Goal: Task Accomplishment & Management: Manage account settings

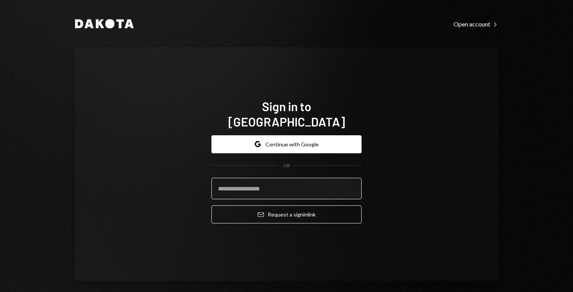
click at [289, 181] on input "email" at bounding box center [286, 188] width 150 height 21
type input "**********"
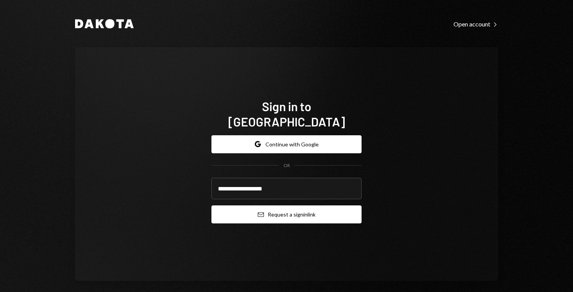
click at [288, 211] on button "Email Request a sign in link" at bounding box center [286, 214] width 150 height 18
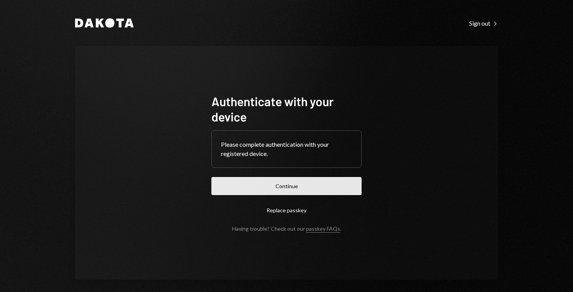
click at [309, 187] on button "Continue" at bounding box center [286, 186] width 150 height 18
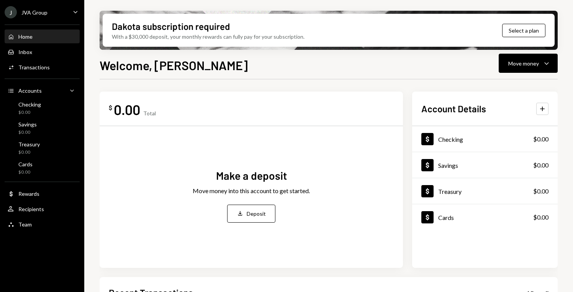
click at [72, 11] on icon "Caret Down" at bounding box center [75, 12] width 8 height 8
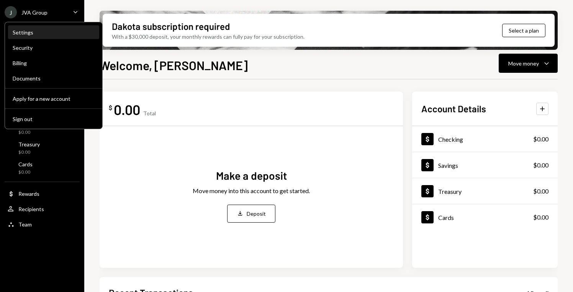
click at [34, 27] on div "Settings" at bounding box center [54, 32] width 82 height 13
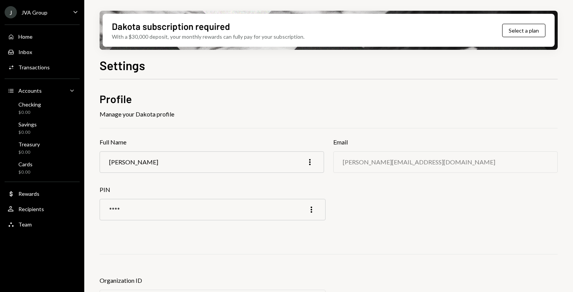
click at [213, 112] on div "Manage your Dakota profile" at bounding box center [329, 113] width 458 height 9
click at [251, 111] on div "Manage your Dakota profile" at bounding box center [329, 113] width 458 height 9
click at [277, 109] on div "Manage your Dakota profile" at bounding box center [329, 113] width 458 height 9
click at [360, 112] on div "Manage your Dakota profile" at bounding box center [329, 113] width 458 height 9
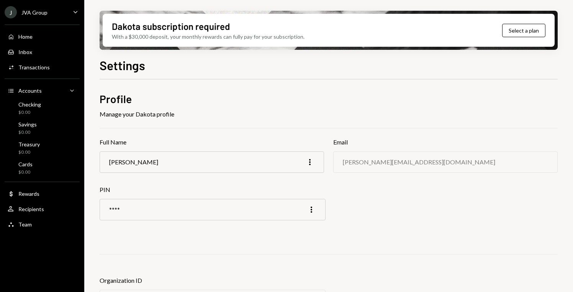
click at [360, 112] on div "Manage your Dakota profile" at bounding box center [329, 113] width 458 height 9
click at [61, 211] on div "User Recipients" at bounding box center [42, 209] width 69 height 7
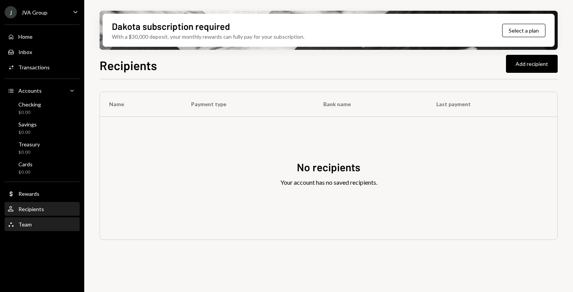
click at [63, 224] on div "Team Team" at bounding box center [42, 224] width 69 height 7
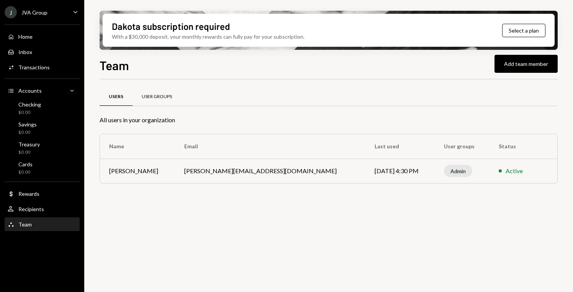
click at [160, 97] on div "User Groups" at bounding box center [157, 96] width 30 height 7
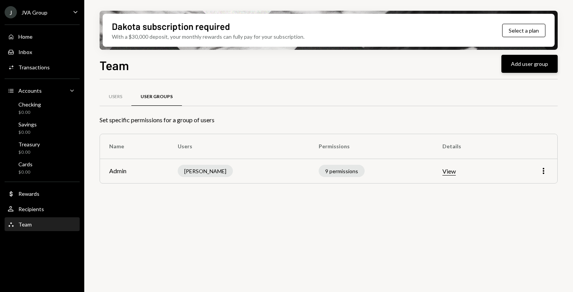
click at [530, 67] on button "Add user group" at bounding box center [529, 64] width 56 height 18
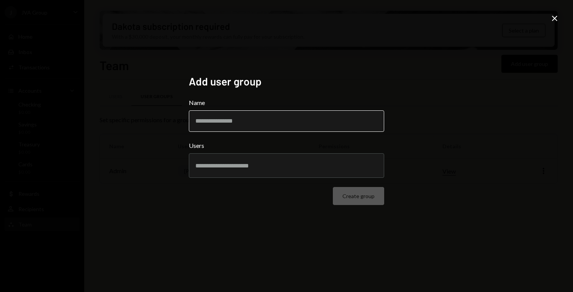
click at [263, 117] on input "Name" at bounding box center [286, 120] width 195 height 21
type input "*"
click at [281, 130] on input "Name" at bounding box center [286, 120] width 195 height 21
click at [279, 170] on div at bounding box center [286, 165] width 182 height 19
click at [173, 175] on div "Add user group Name Users Create group Close" at bounding box center [286, 146] width 573 height 292
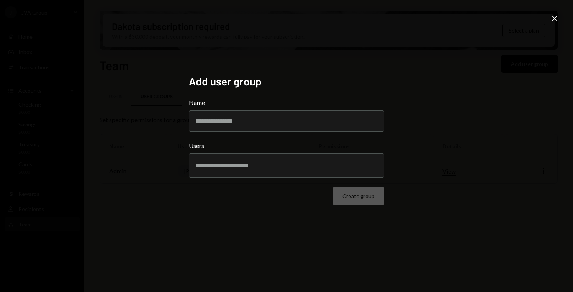
click at [217, 174] on div at bounding box center [286, 165] width 182 height 19
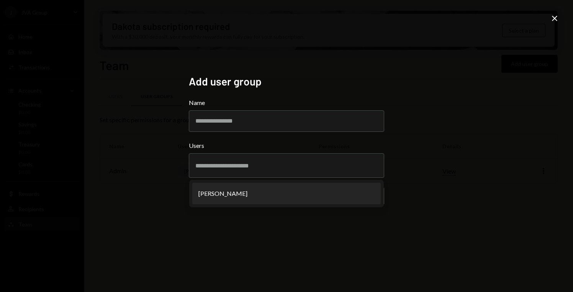
click at [183, 166] on div "Add user group Name Users Yaroslav Pshenitsyn Create group" at bounding box center [287, 145] width 214 height 161
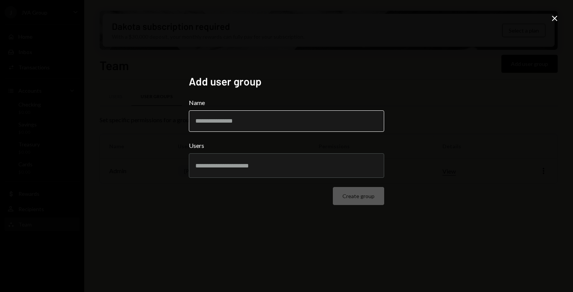
click at [236, 124] on input "Name" at bounding box center [286, 120] width 195 height 21
click at [257, 124] on input "Name" at bounding box center [286, 120] width 195 height 21
click at [258, 160] on div at bounding box center [286, 165] width 182 height 19
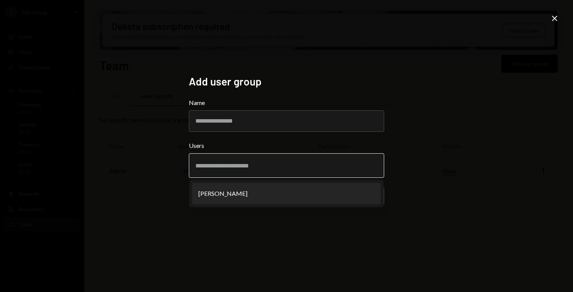
click at [258, 186] on li "Yaroslav Pshenitsyn" at bounding box center [286, 193] width 188 height 21
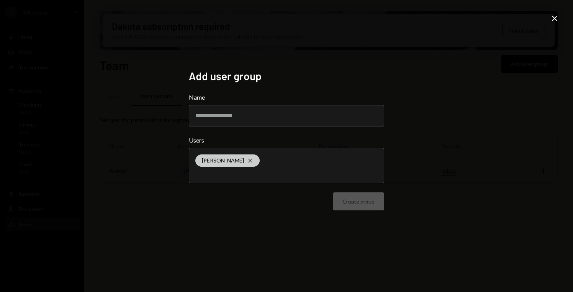
click at [253, 162] on icon "Cross" at bounding box center [250, 160] width 6 height 6
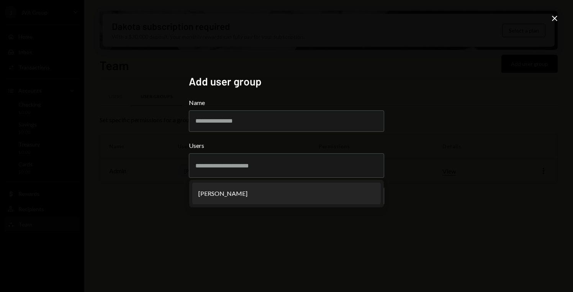
click at [555, 20] on icon "Close" at bounding box center [554, 18] width 9 height 9
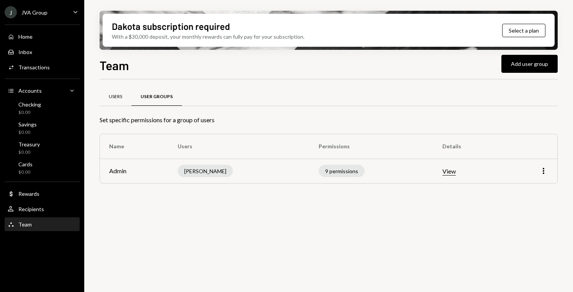
click at [118, 98] on div "Users" at bounding box center [115, 96] width 13 height 7
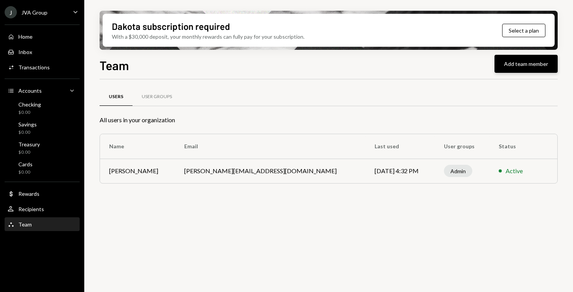
click at [533, 60] on button "Add team member" at bounding box center [525, 64] width 63 height 18
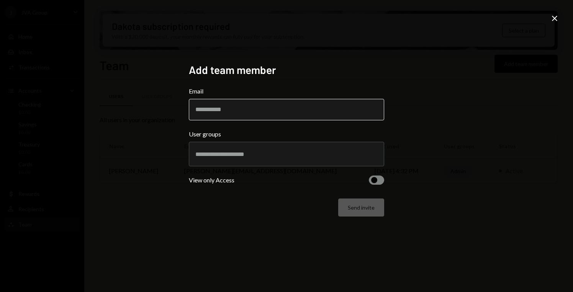
click at [314, 109] on input "Email" at bounding box center [286, 109] width 195 height 21
type input "**********"
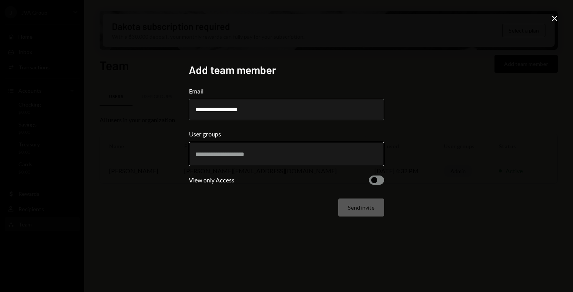
click at [288, 152] on input "text" at bounding box center [286, 153] width 182 height 7
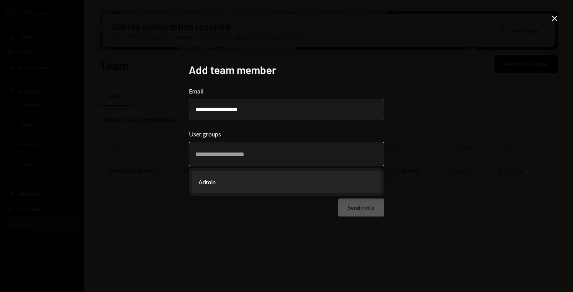
click at [302, 178] on li "Admin" at bounding box center [286, 181] width 188 height 21
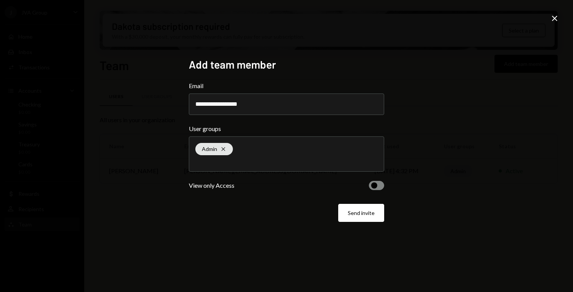
click at [423, 140] on div "**********" at bounding box center [286, 146] width 573 height 292
click at [376, 186] on span "button" at bounding box center [374, 185] width 6 height 6
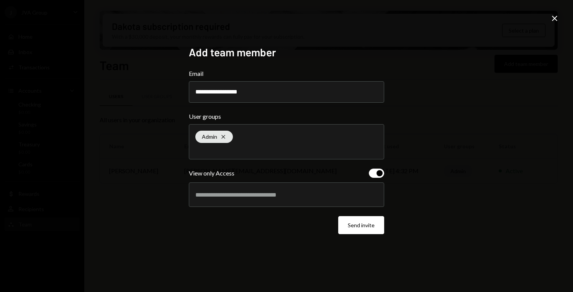
click at [376, 173] on span "button" at bounding box center [379, 173] width 6 height 6
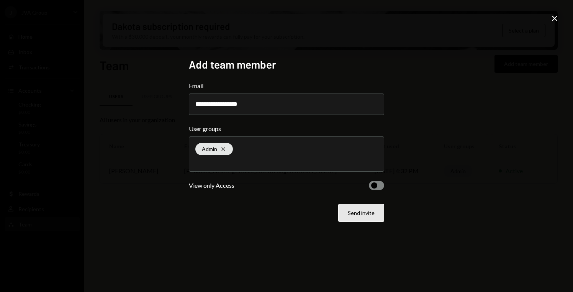
click at [371, 214] on button "Send invite" at bounding box center [361, 213] width 46 height 18
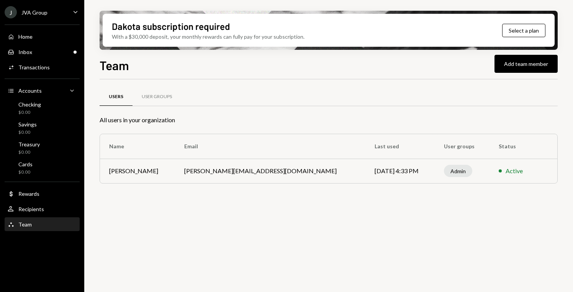
click at [354, 256] on div "Users User Groups All users in your organization Name Email Last used User grou…" at bounding box center [329, 189] width 458 height 221
click at [33, 39] on div "Home Home" at bounding box center [42, 36] width 69 height 7
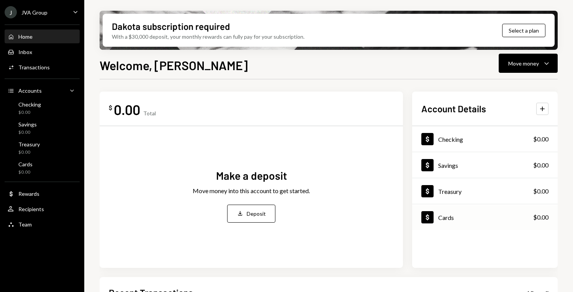
click at [521, 218] on div "Dollar Cards $0.00" at bounding box center [484, 217] width 145 height 25
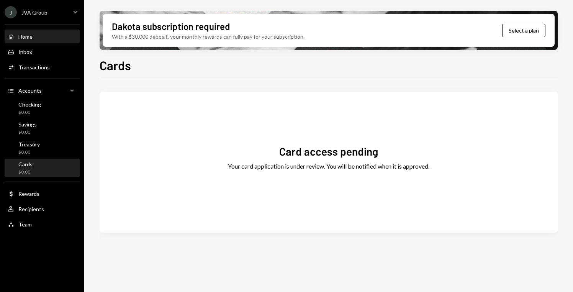
click at [29, 39] on div "Home" at bounding box center [25, 36] width 14 height 7
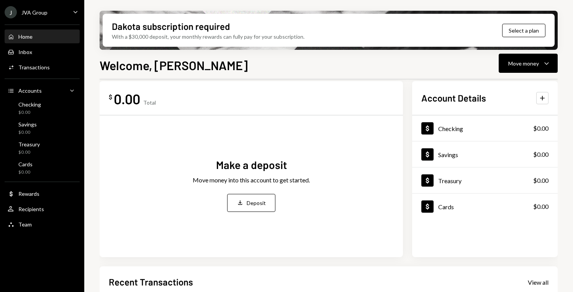
scroll to position [13, 0]
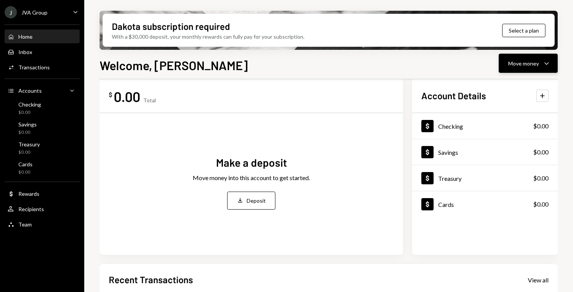
click at [541, 62] on div "Move money Caret Down" at bounding box center [528, 63] width 40 height 9
click at [366, 87] on div "$ 0.00 Total Make a deposit Move money into this account to get started. Deposi…" at bounding box center [251, 166] width 303 height 176
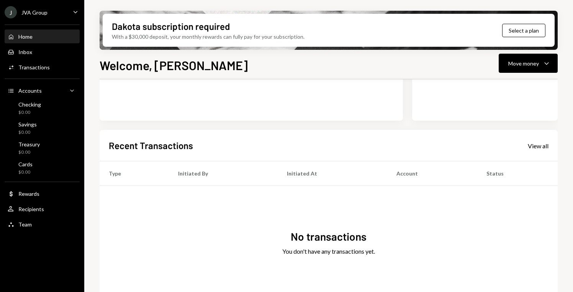
scroll to position [170, 0]
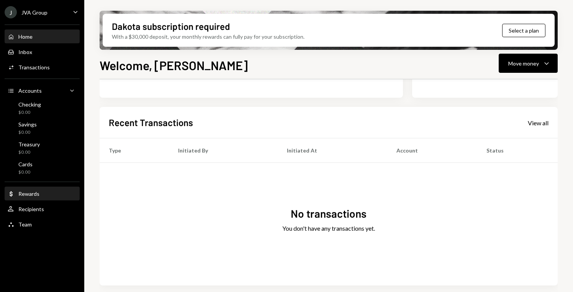
click at [34, 199] on div "Dollar Rewards" at bounding box center [42, 193] width 69 height 13
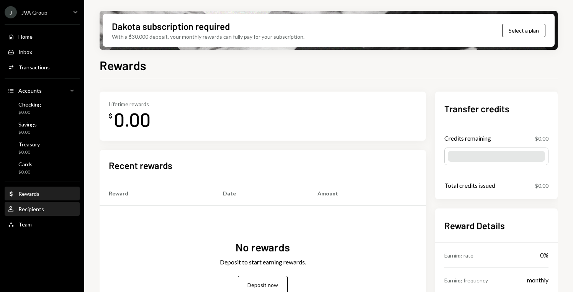
click at [35, 214] on div "User Recipients" at bounding box center [42, 209] width 69 height 13
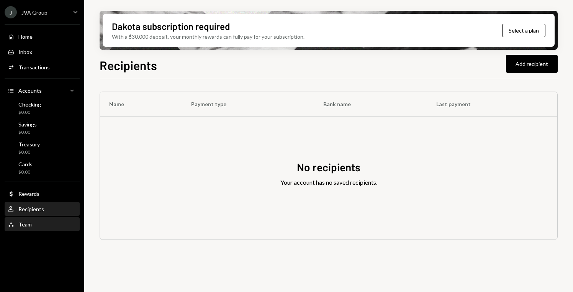
click at [27, 227] on div "Team" at bounding box center [24, 224] width 13 height 7
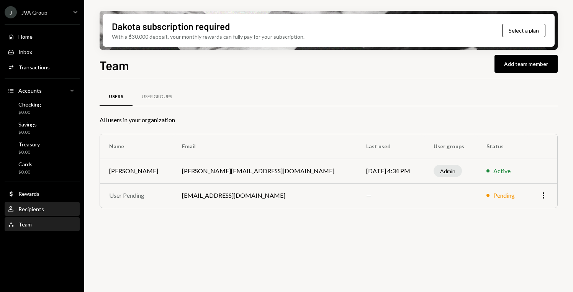
click at [29, 209] on div "Recipients" at bounding box center [31, 209] width 26 height 7
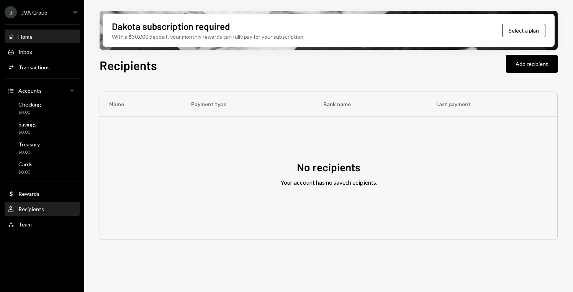
click at [29, 41] on div "Home Home" at bounding box center [42, 36] width 69 height 13
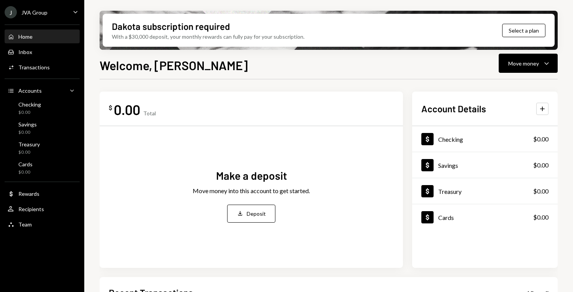
click at [207, 65] on div "Welcome, Yaroslav Move money Caret Down" at bounding box center [329, 64] width 458 height 17
click at [52, 40] on div "Home Home" at bounding box center [42, 36] width 69 height 13
click at [550, 65] on icon "Caret Down" at bounding box center [546, 63] width 9 height 9
click at [408, 75] on div "Welcome, Yaroslav Move money Caret Down $ 0.00 Total Make a deposit Move money …" at bounding box center [329, 196] width 458 height 281
click at [42, 224] on div "Team Team" at bounding box center [42, 224] width 69 height 7
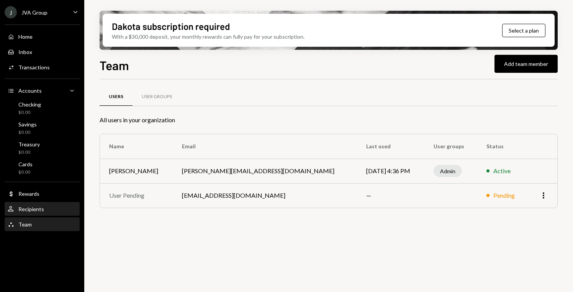
click at [28, 209] on div "Recipients" at bounding box center [31, 209] width 26 height 7
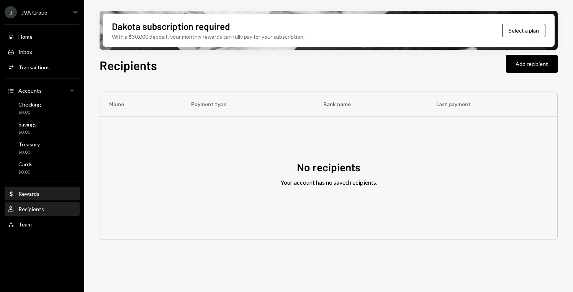
click at [30, 198] on div "Dollar Rewards" at bounding box center [42, 193] width 69 height 13
